Goal: Transaction & Acquisition: Book appointment/travel/reservation

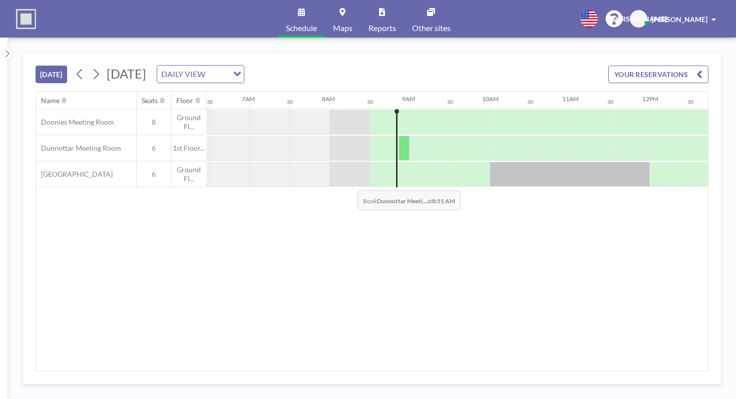
scroll to position [0, 521]
click at [395, 136] on div at bounding box center [400, 148] width 11 height 25
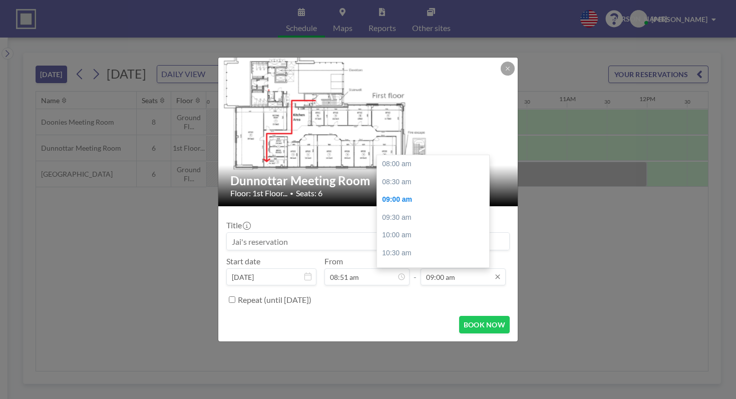
scroll to position [32, 0]
click at [403, 177] on div "09:30 am" at bounding box center [433, 186] width 112 height 18
type input "09:30 am"
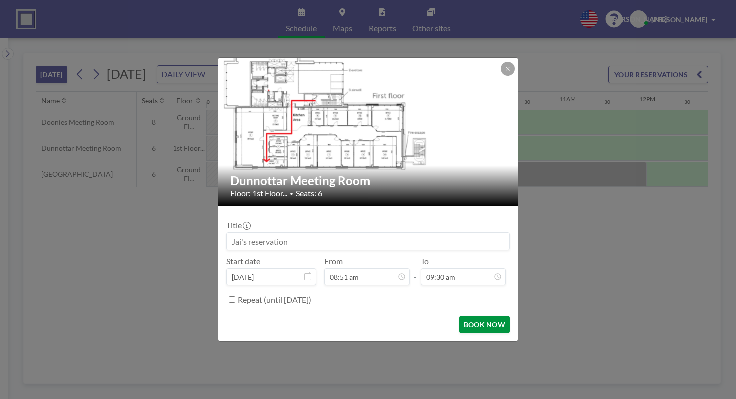
click at [466, 316] on button "BOOK NOW" at bounding box center [484, 325] width 51 height 18
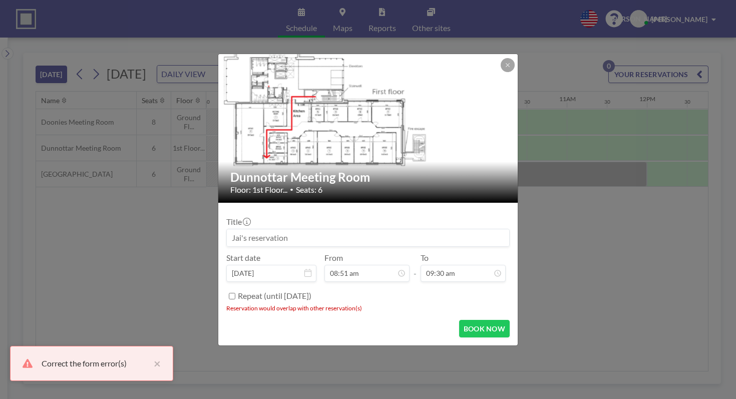
scroll to position [48, 0]
click at [501, 72] on button at bounding box center [508, 65] width 14 height 14
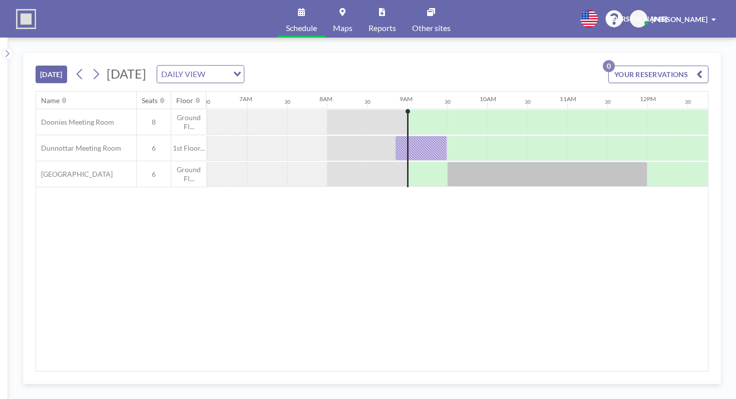
scroll to position [0, 521]
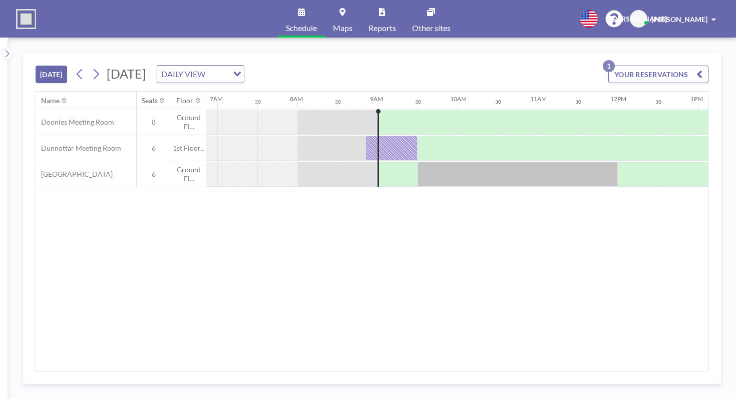
scroll to position [0, 553]
click at [362, 136] on div at bounding box center [388, 148] width 52 height 25
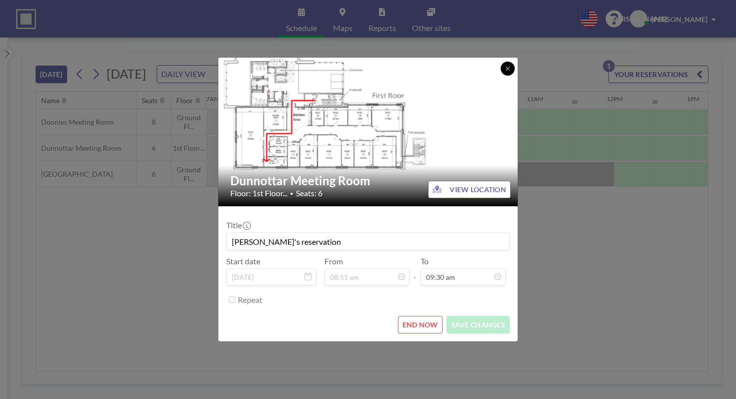
click at [506, 70] on icon at bounding box center [508, 69] width 4 height 4
